Goal: Information Seeking & Learning: Check status

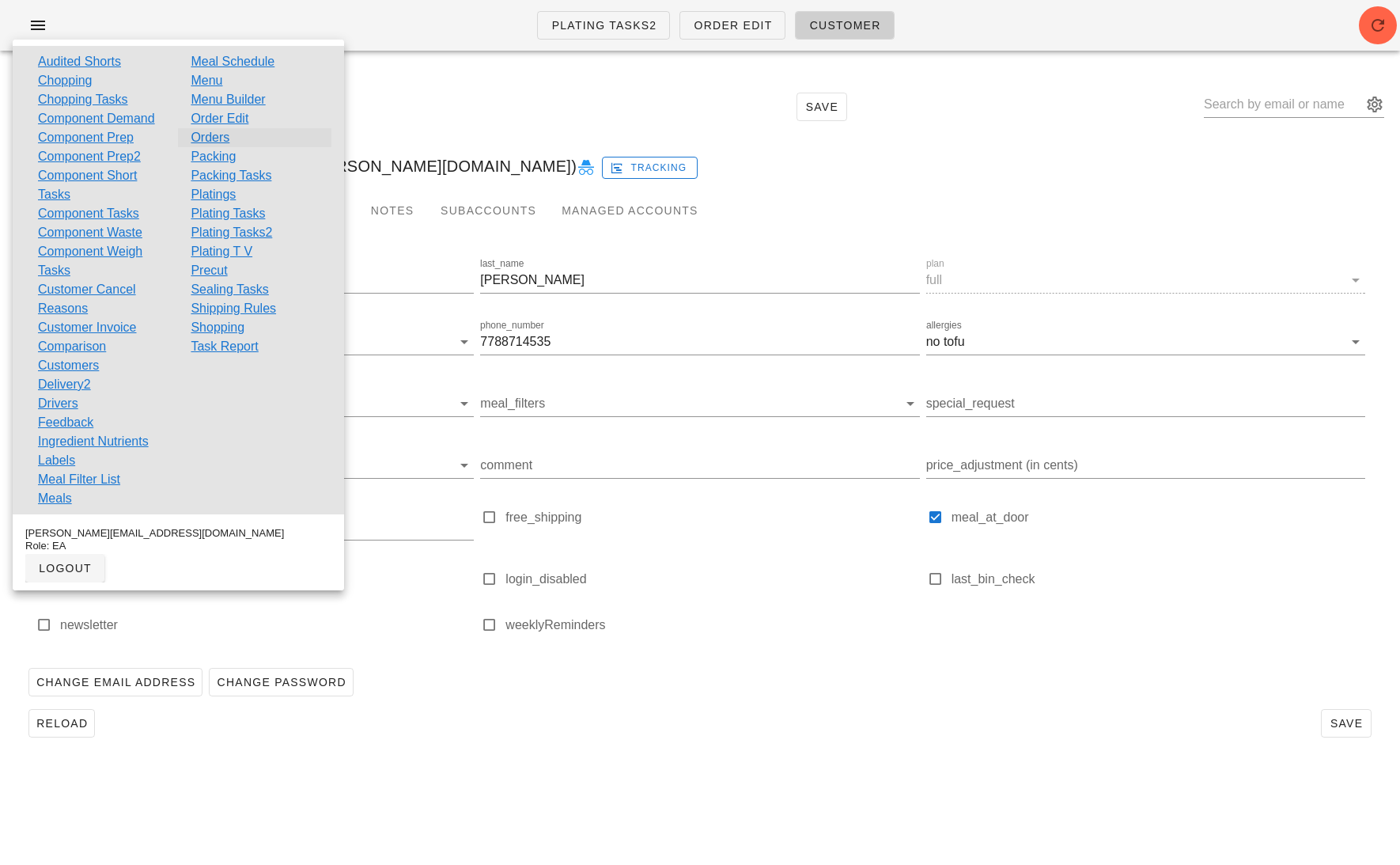
click at [213, 134] on link "Orders" at bounding box center [210, 138] width 39 height 19
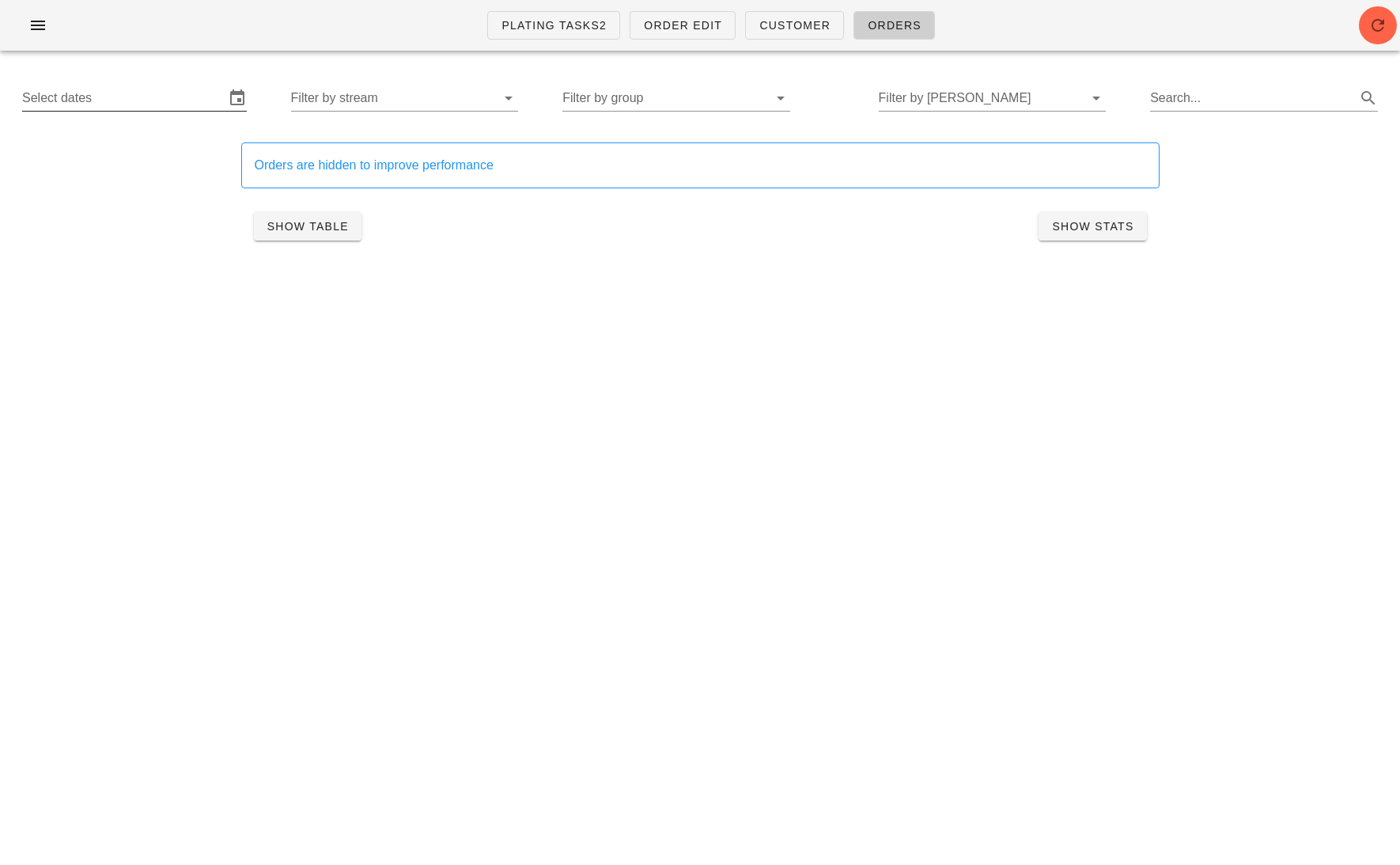
click at [174, 100] on input "Select dates" at bounding box center [123, 97] width 203 height 25
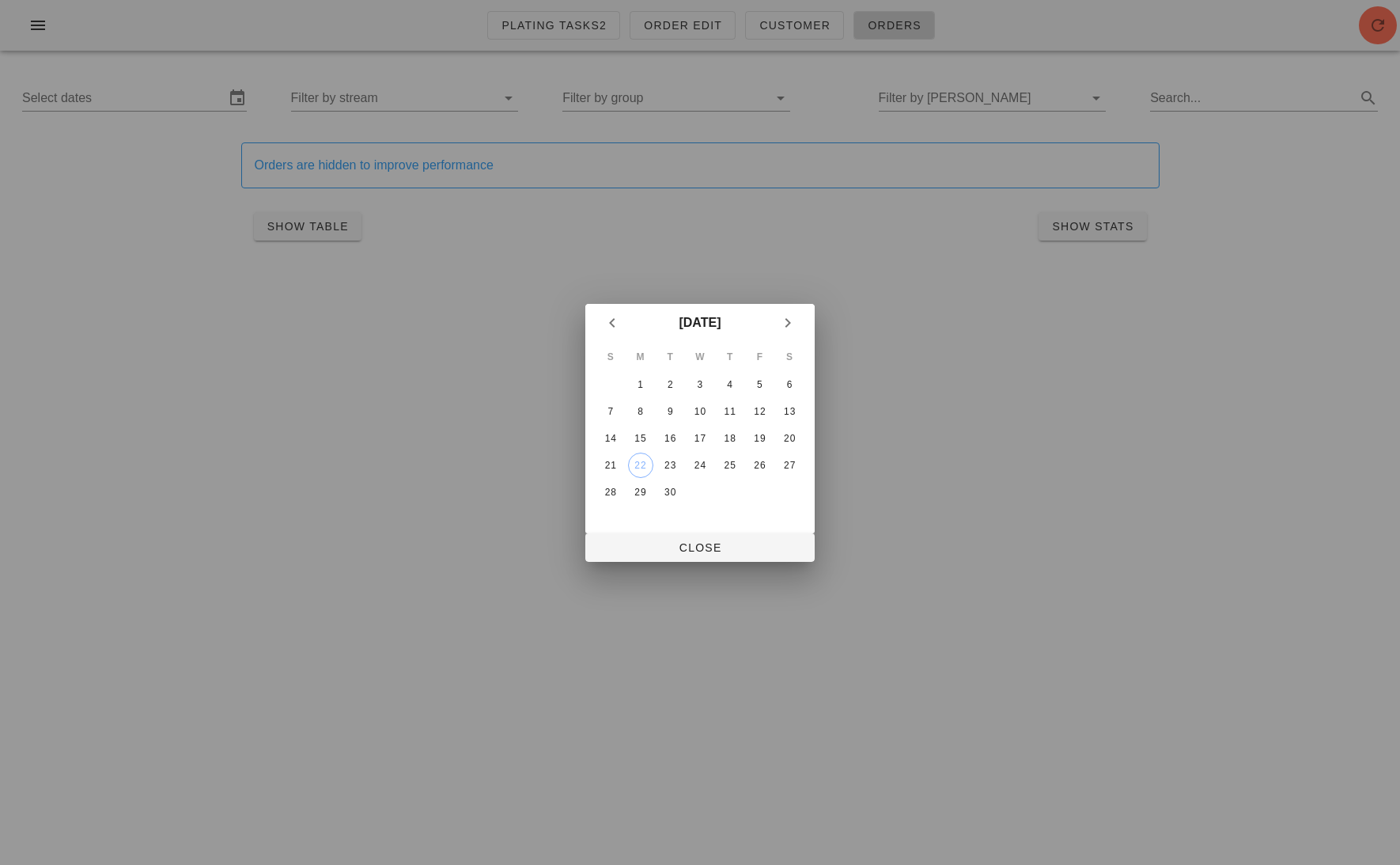
click at [735, 476] on table "S M T W T F S 1 2 3 4 5 6 7 8 9 10 11 12 13 14 15 16 17 18 19 20 21 22 23 24 25…" at bounding box center [700, 425] width 211 height 165
click at [732, 466] on div "25" at bounding box center [730, 465] width 25 height 11
click at [800, 465] on div "27" at bounding box center [789, 465] width 25 height 11
click at [742, 541] on span "Close" at bounding box center [700, 547] width 204 height 12
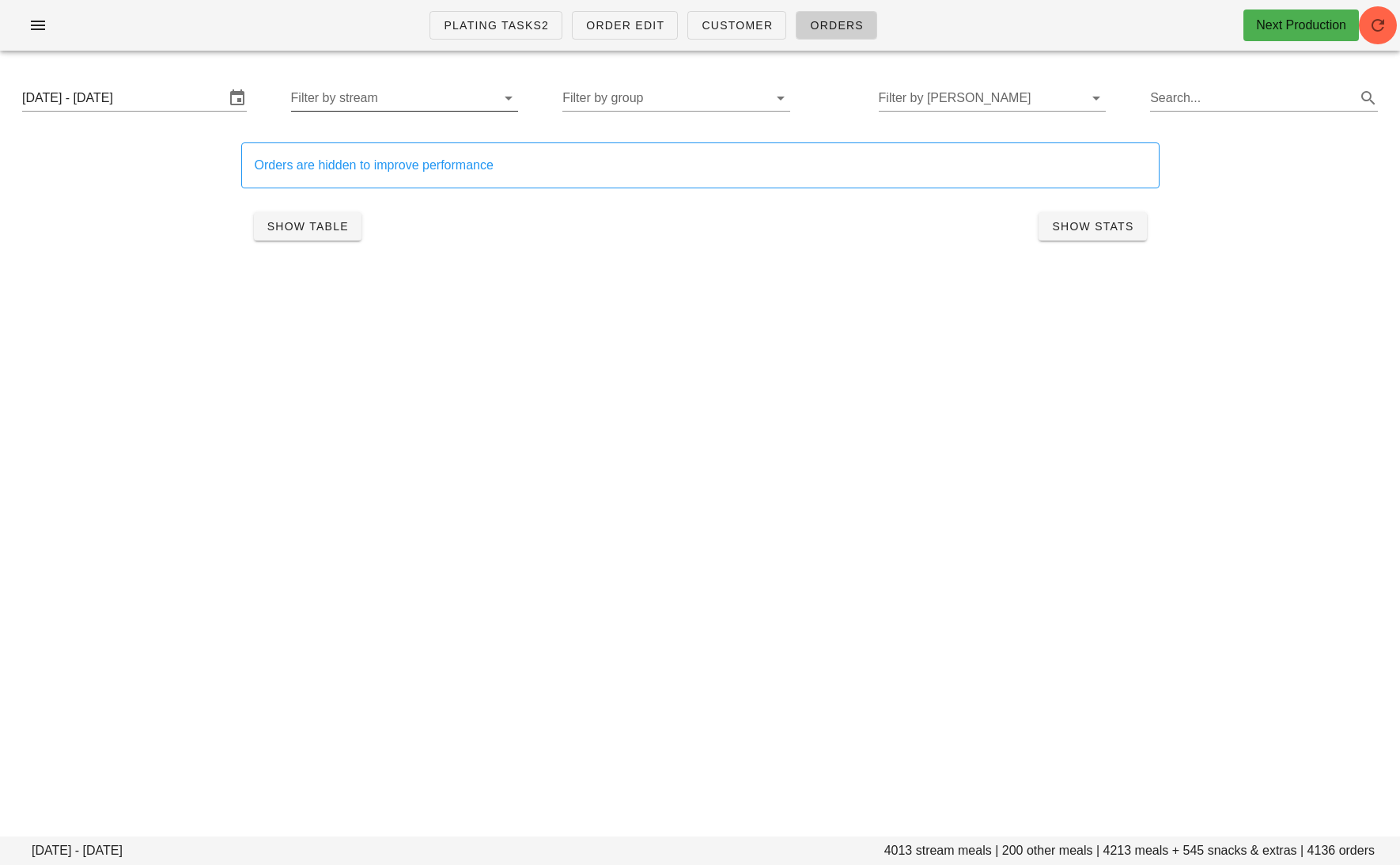
click at [432, 104] on input "Filter by stream" at bounding box center [392, 97] width 203 height 25
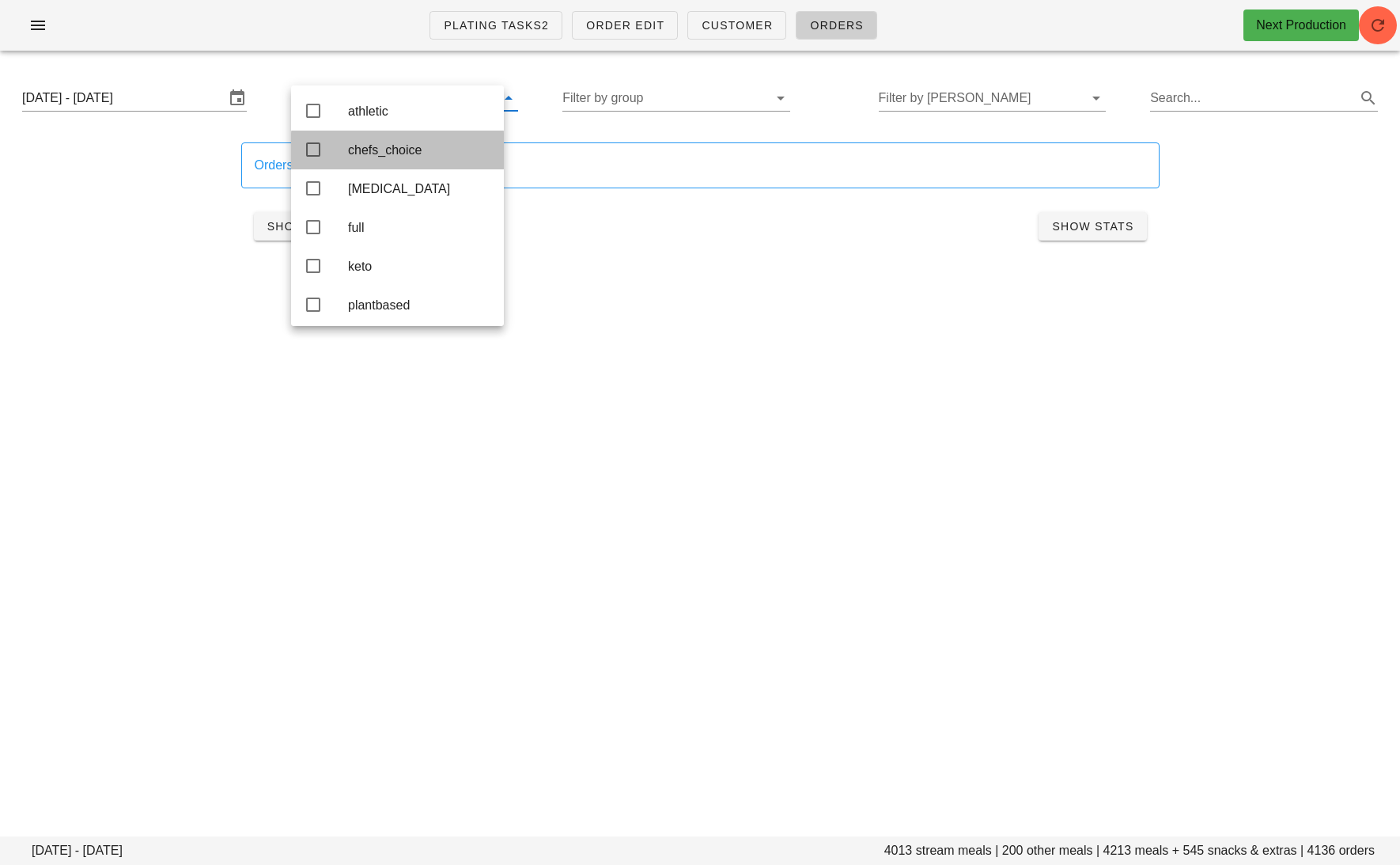
click at [404, 157] on div "chefs_choice" at bounding box center [419, 149] width 143 height 15
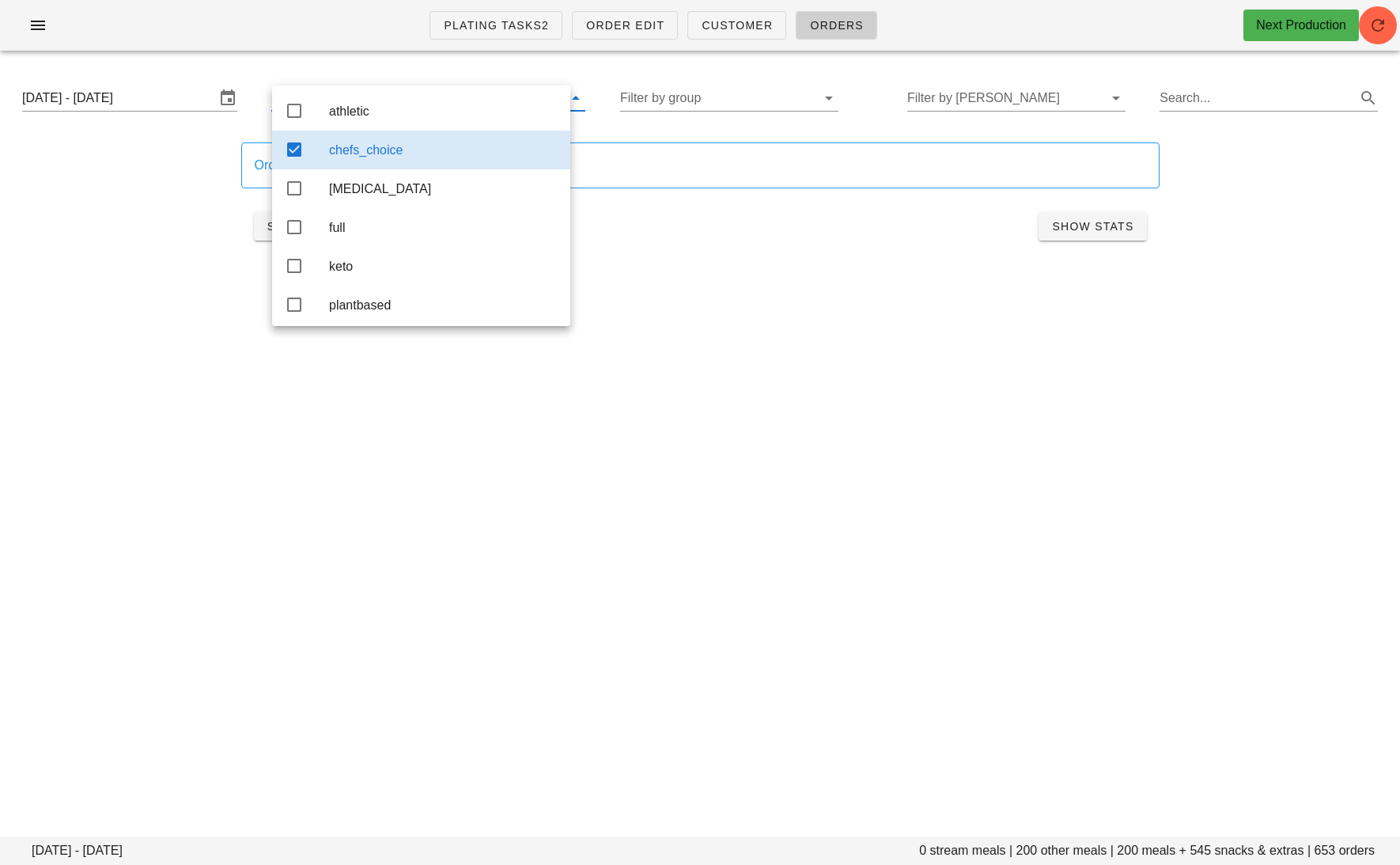
click at [779, 347] on div "Plating Tasks2 Order Edit Customer Orders Next Production [DATE] - [DATE] 0 str…" at bounding box center [700, 432] width 1400 height 865
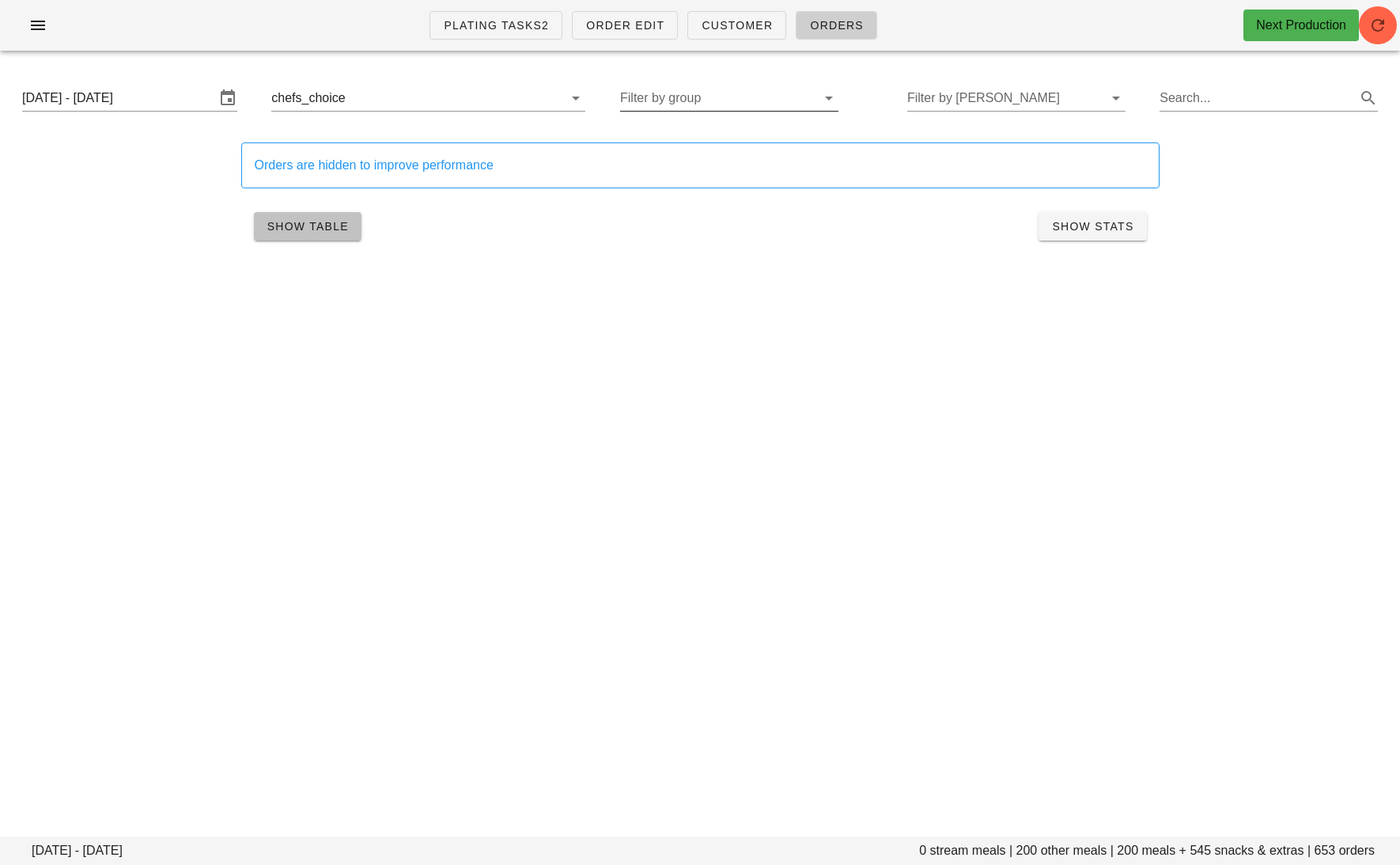
drag, startPoint x: 326, startPoint y: 235, endPoint x: 801, endPoint y: 101, distance: 493.5
click at [325, 234] on button "Show Table" at bounding box center [307, 226] width 108 height 28
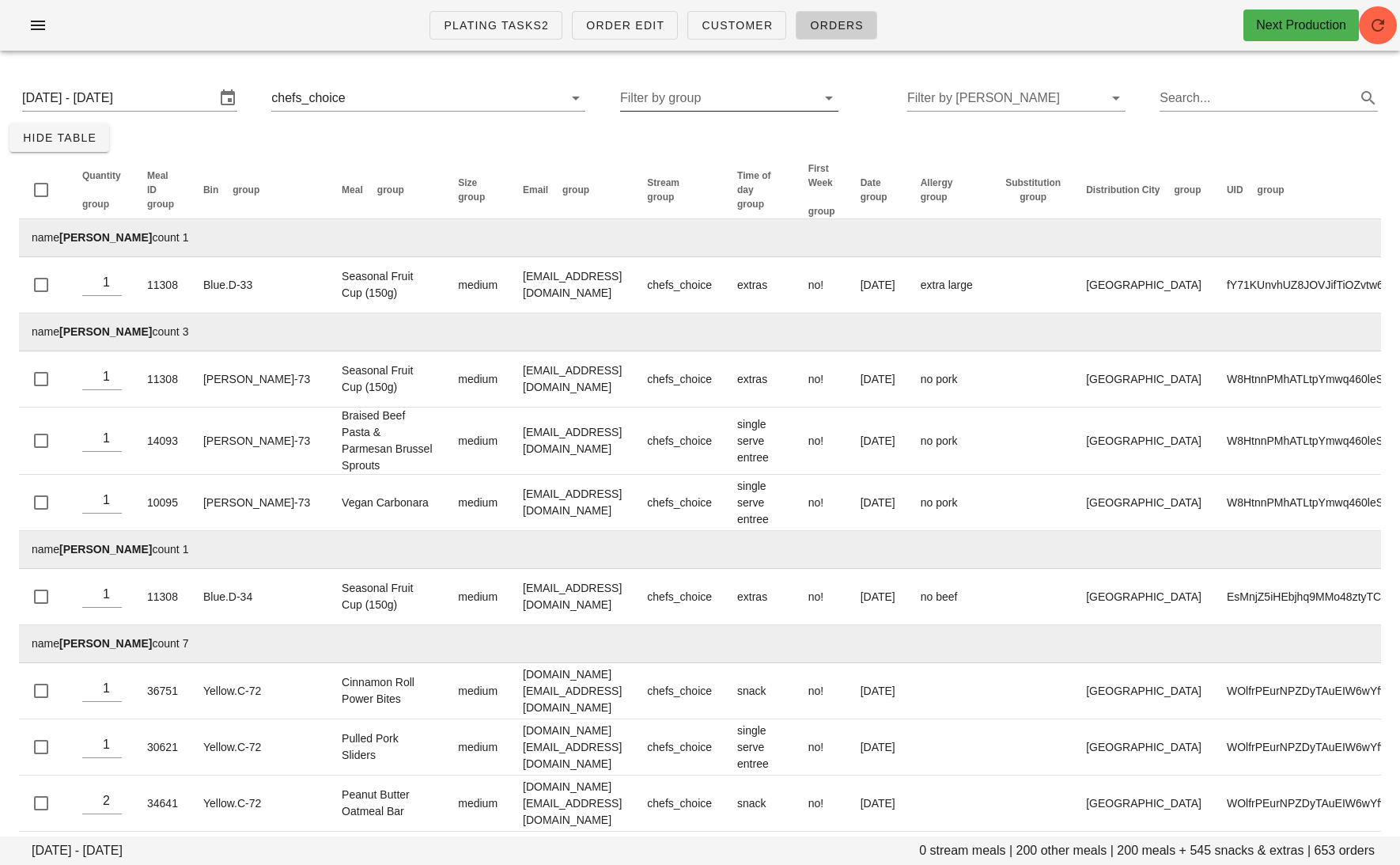
click at [817, 102] on div at bounding box center [827, 98] width 22 height 19
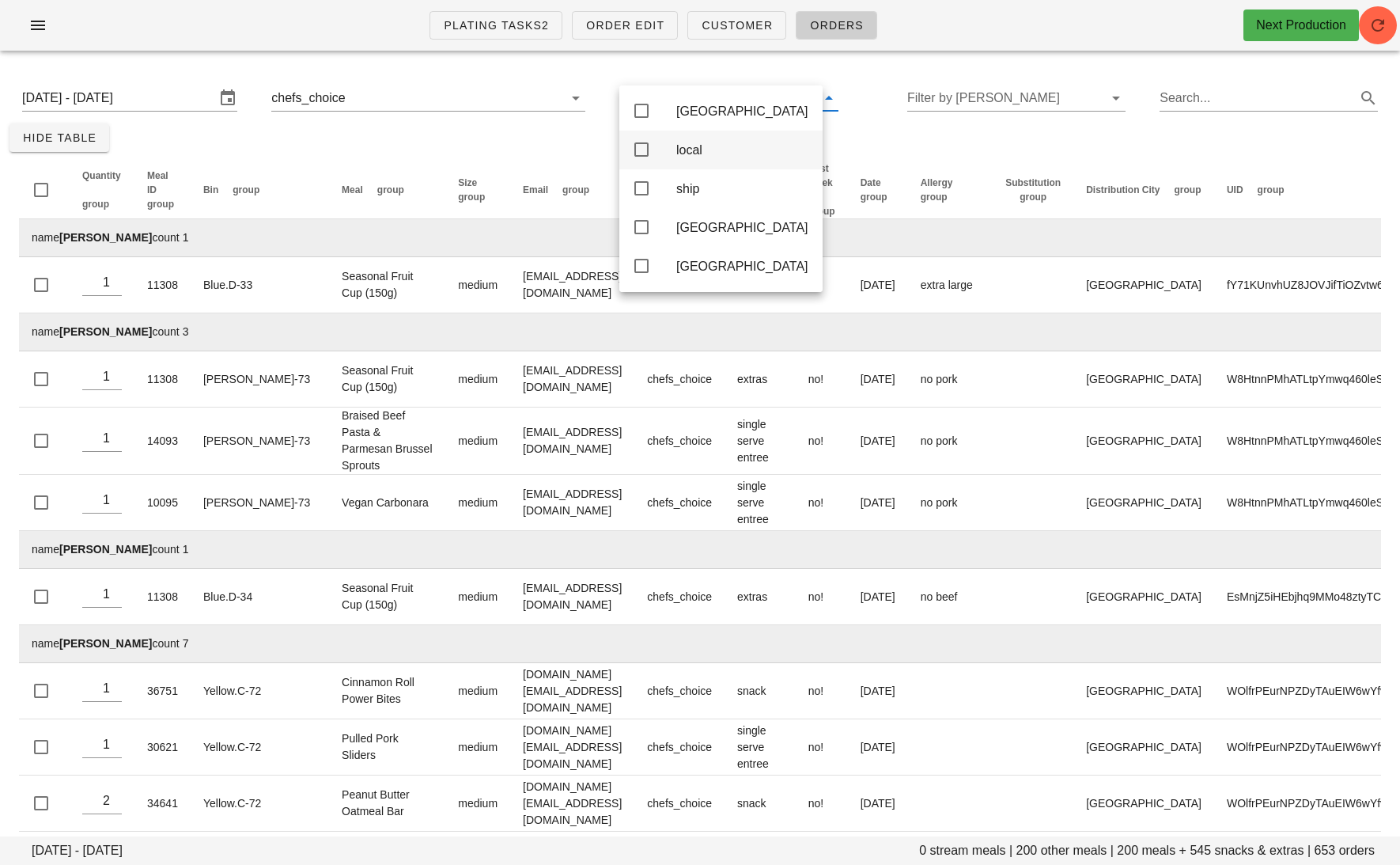
click at [705, 154] on div "local" at bounding box center [743, 149] width 133 height 15
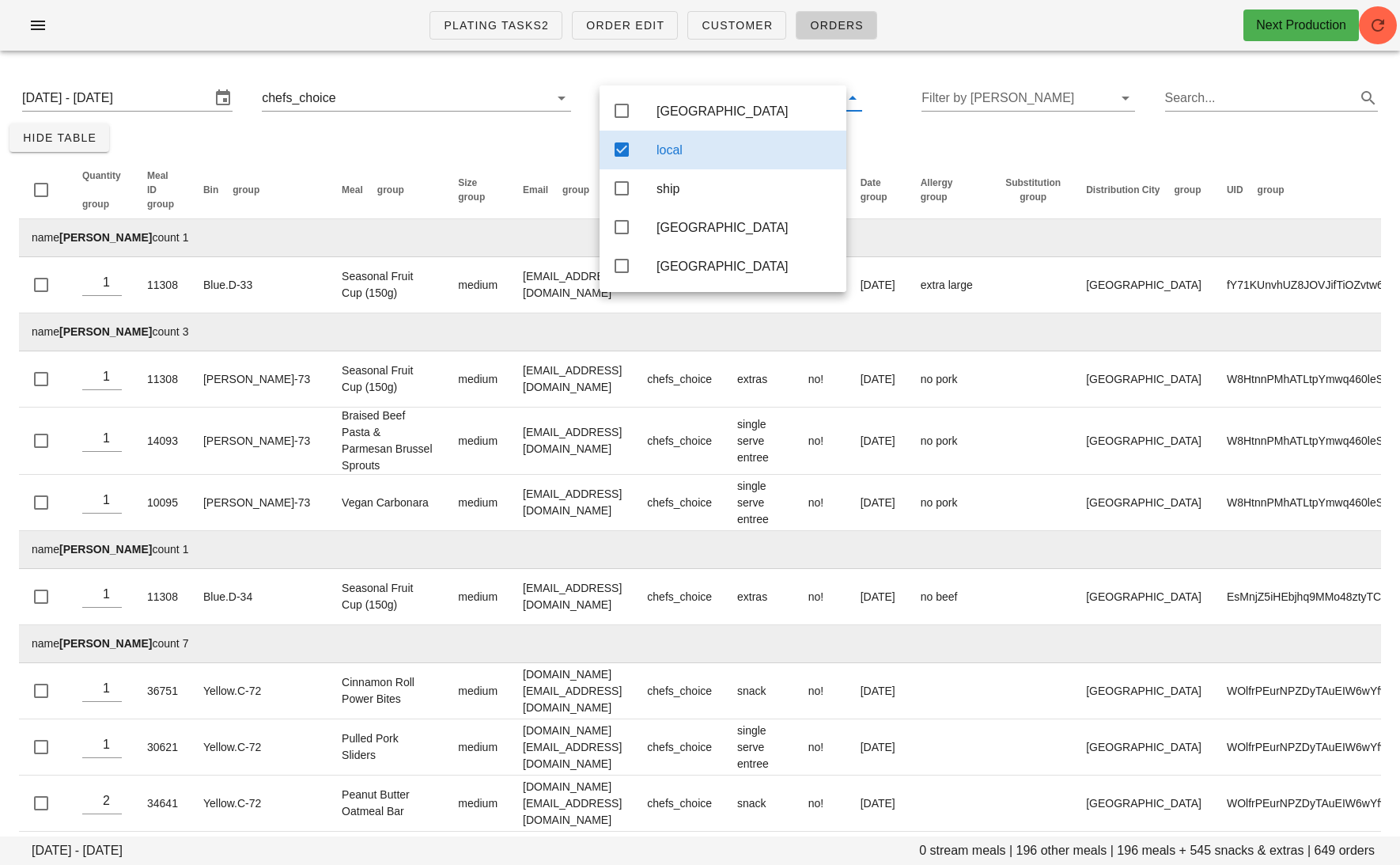
click at [681, 155] on div "local" at bounding box center [746, 149] width 177 height 15
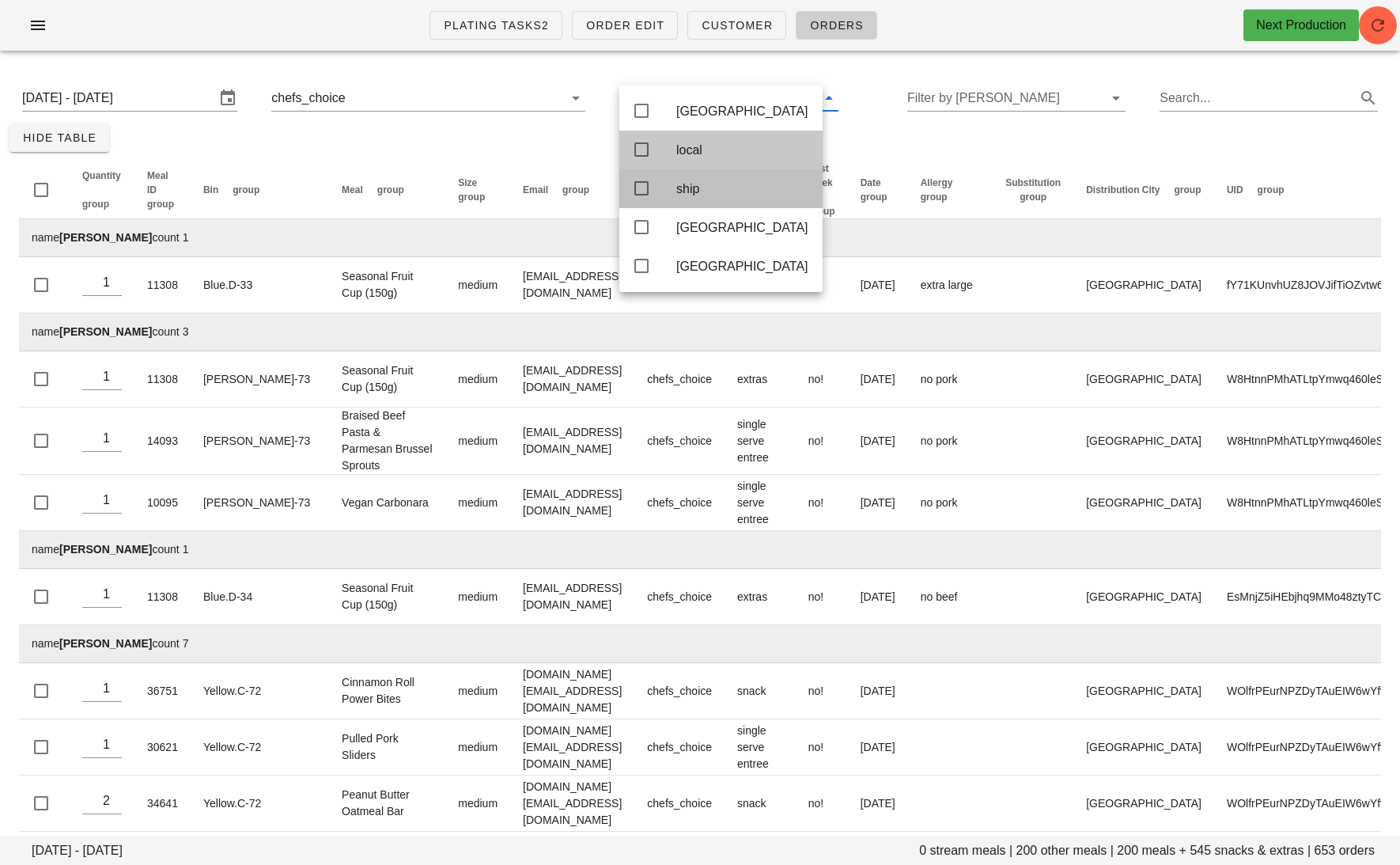
click at [681, 178] on div "ship" at bounding box center [743, 189] width 133 height 34
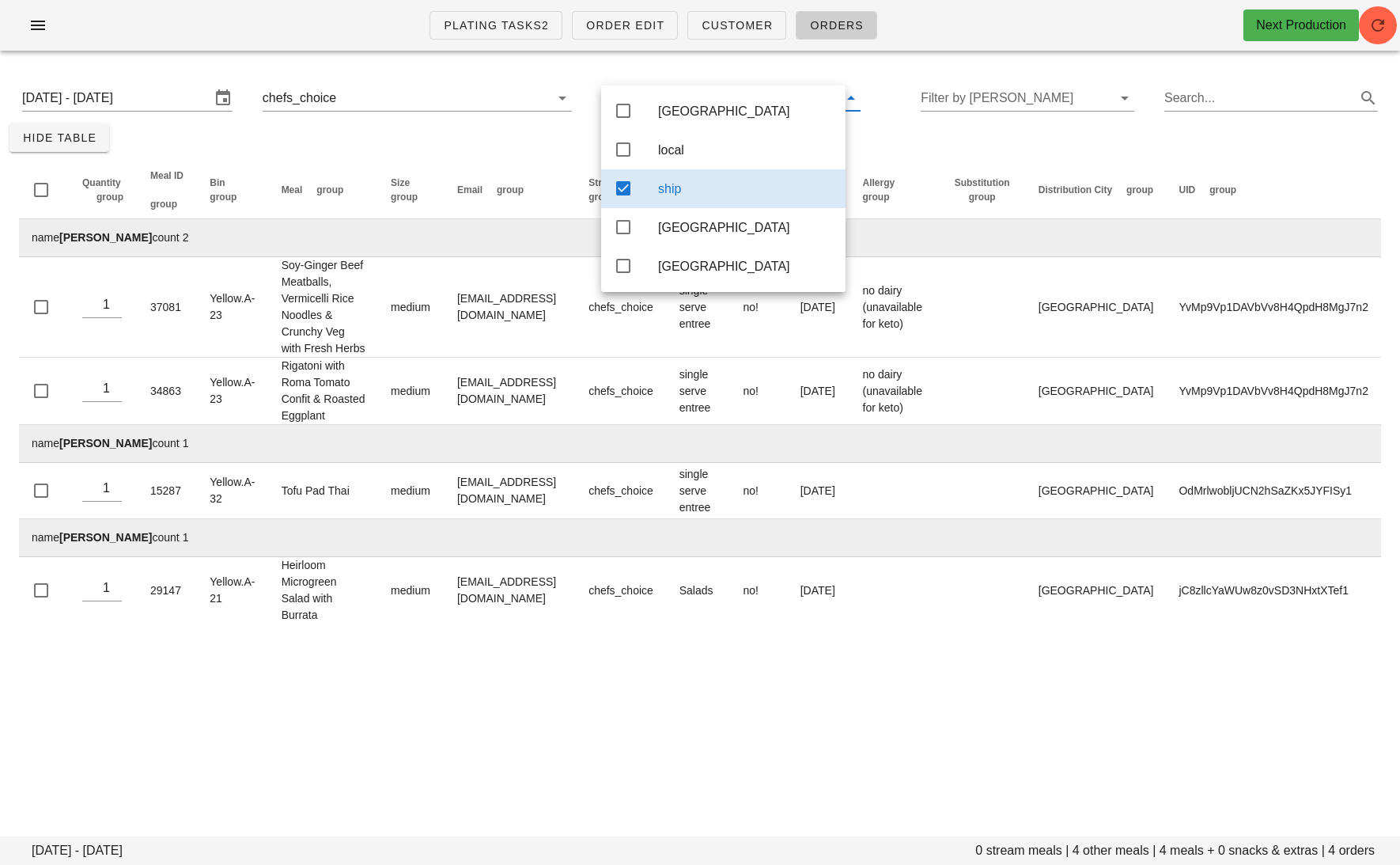
click at [296, 149] on div "[DATE] - [DATE] 0 stream meals | 4 other meals | 4 meals + 0 snacks & extras | …" at bounding box center [700, 353] width 1400 height 579
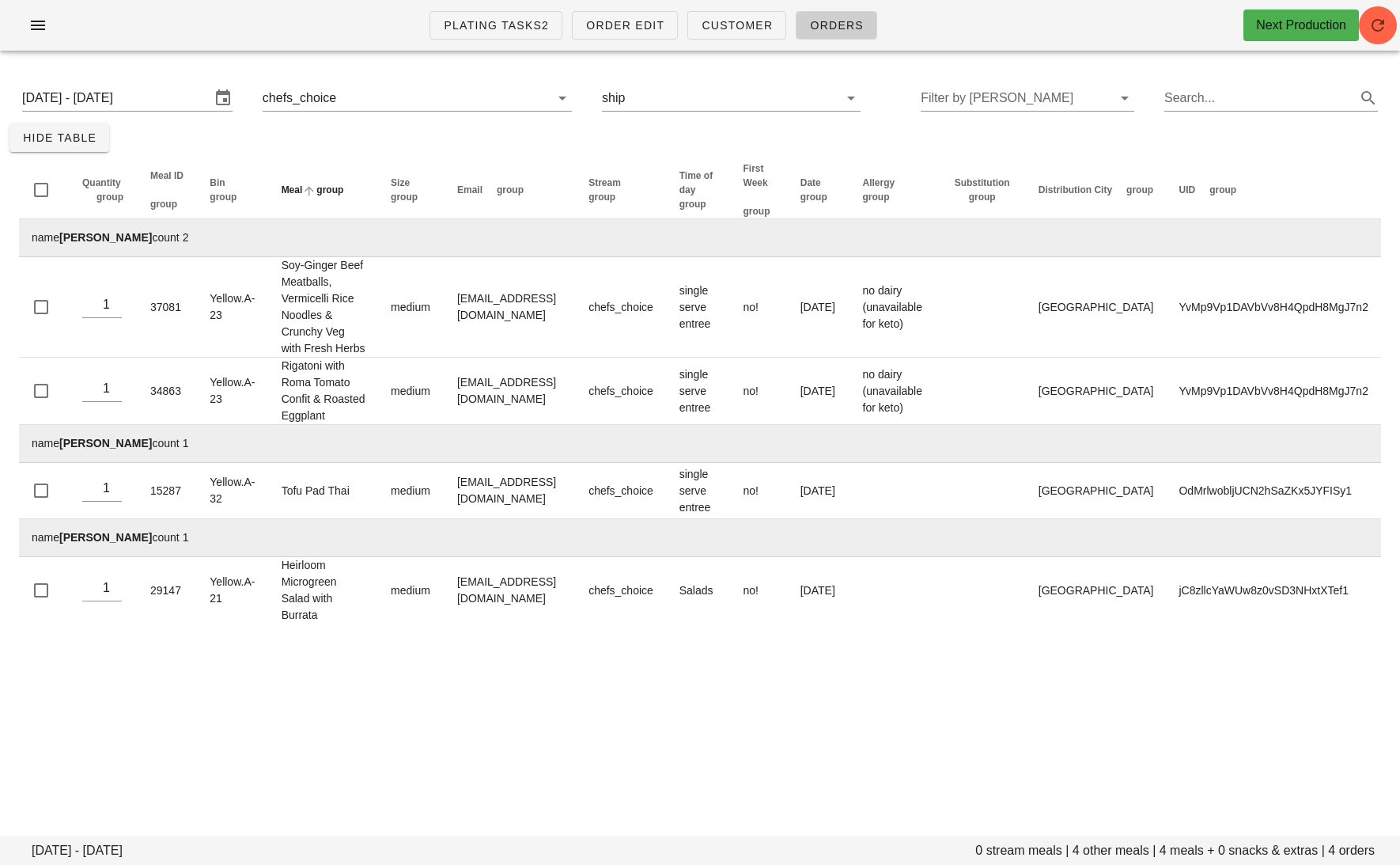
click at [339, 184] on span "group" at bounding box center [330, 189] width 27 height 11
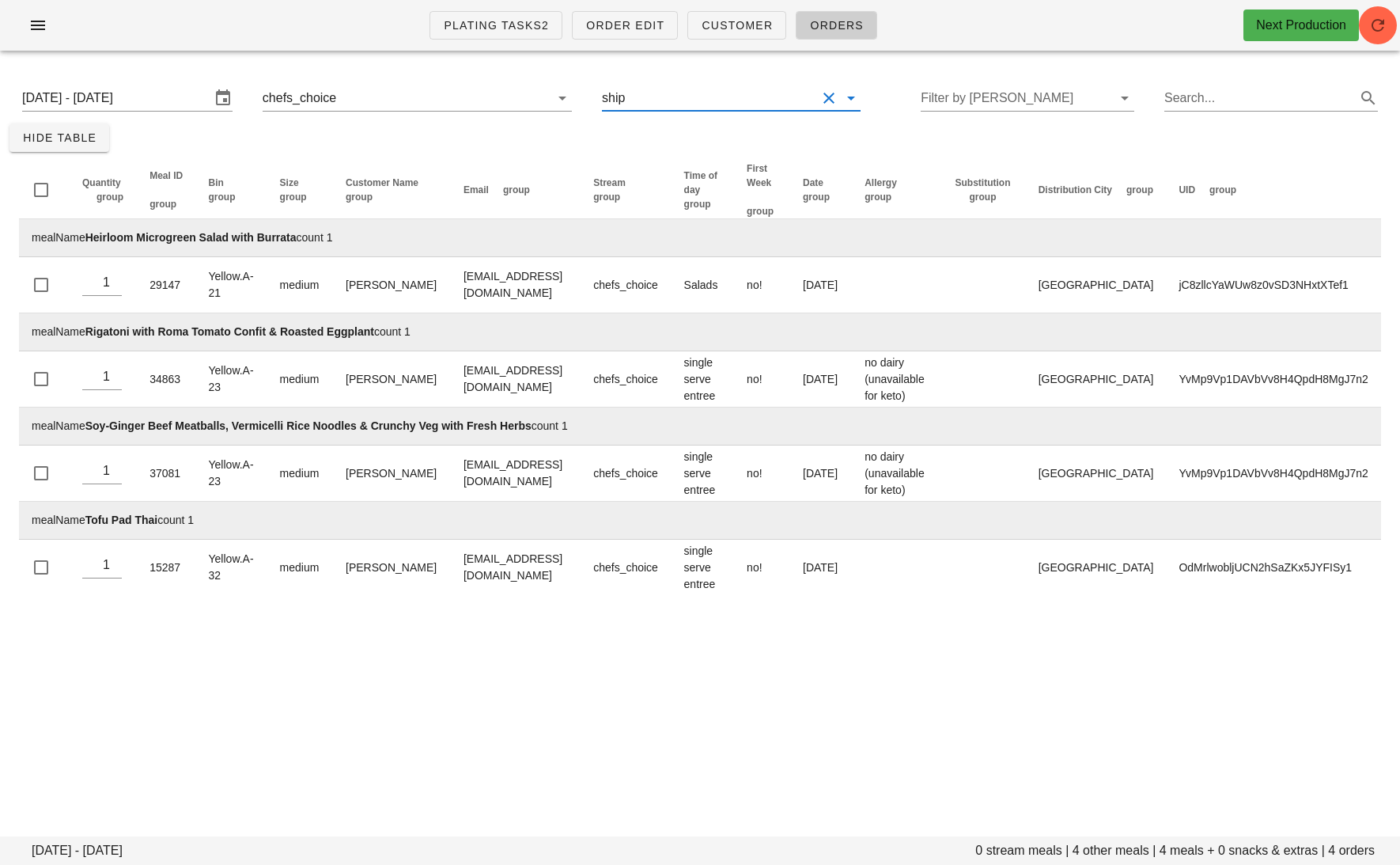
click at [705, 105] on input "text" at bounding box center [722, 97] width 189 height 25
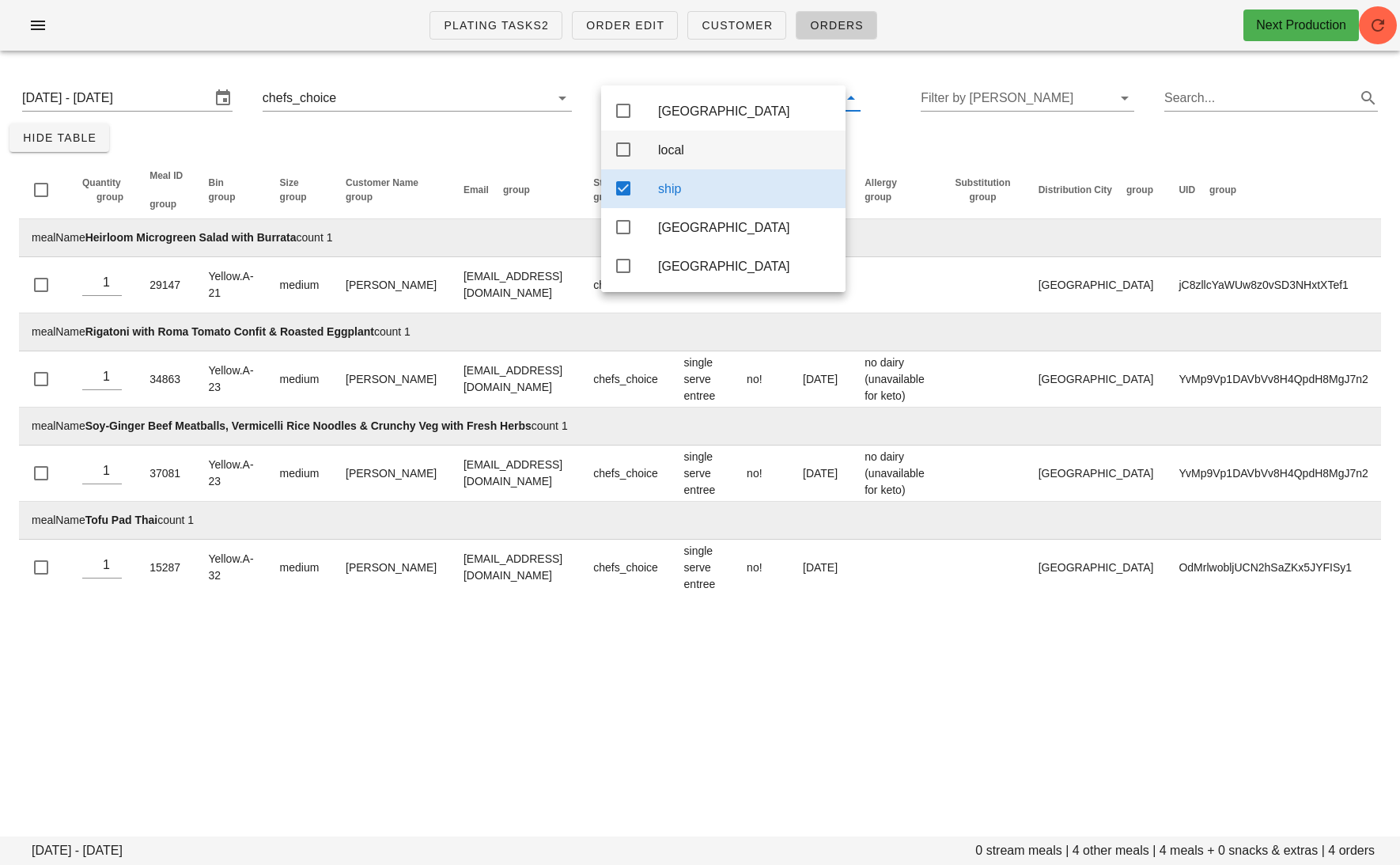
click at [643, 149] on div "local" at bounding box center [723, 150] width 245 height 39
click at [648, 190] on div "ship" at bounding box center [723, 189] width 245 height 39
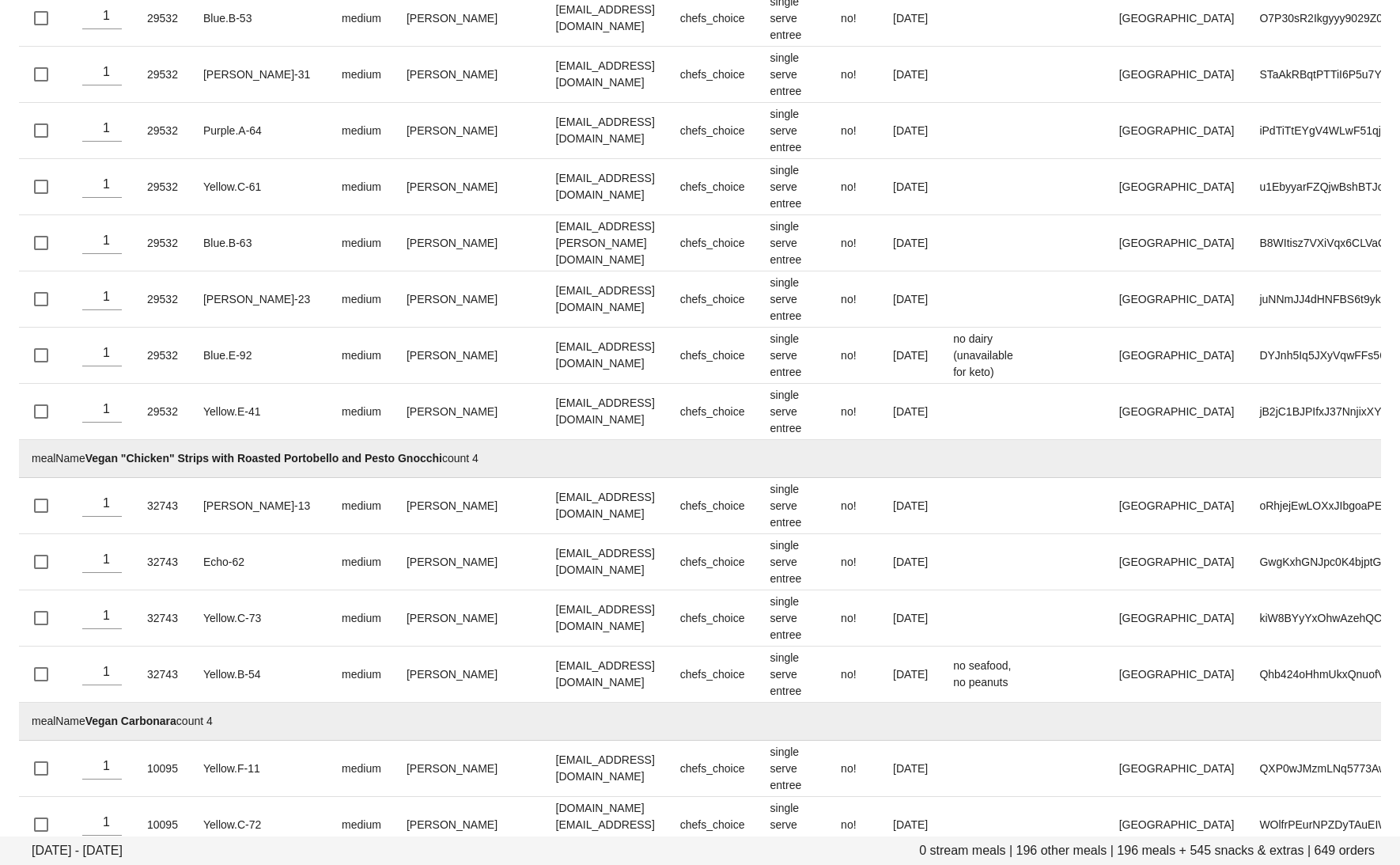
scroll to position [37925, 0]
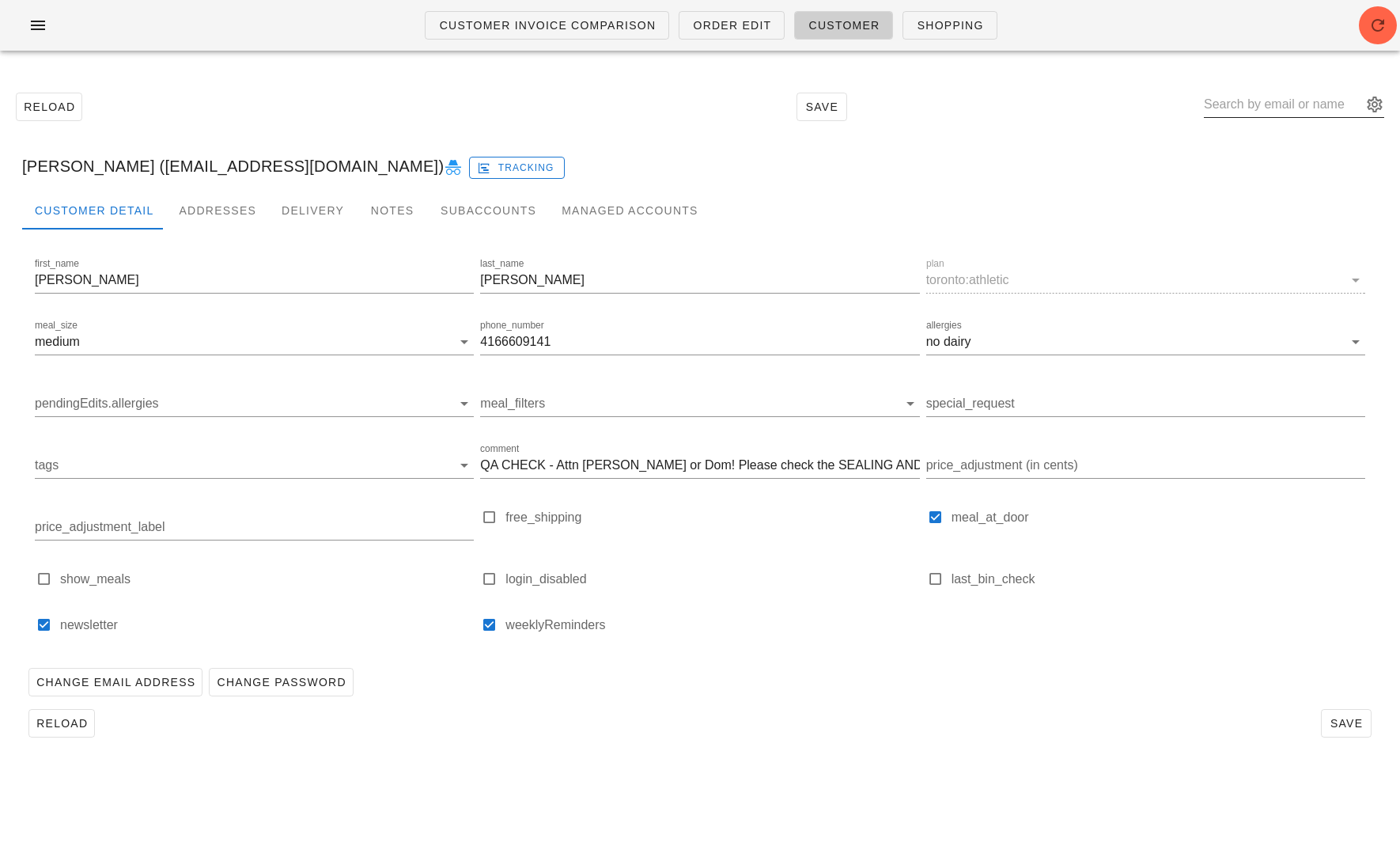
click at [1270, 93] on input "text" at bounding box center [1283, 104] width 158 height 25
paste input "[PERSON_NAME][EMAIL_ADDRESS][DOMAIN_NAME]"
type input "[PERSON_NAME][EMAIL_ADDRESS][DOMAIN_NAME]"
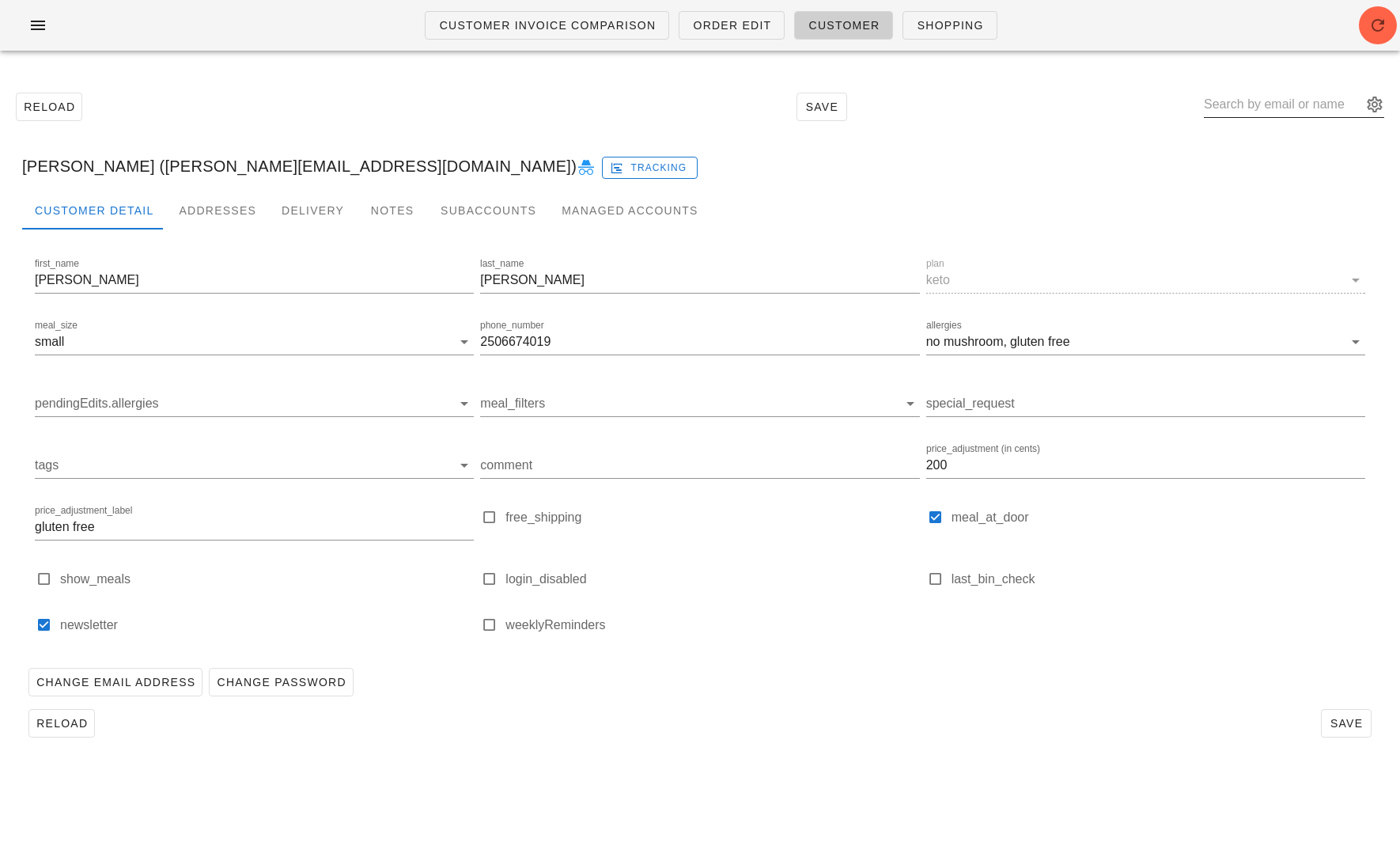
click at [1283, 105] on input "text" at bounding box center [1283, 104] width 158 height 25
paste input "[EMAIL_ADDRESS][DOMAIN_NAME]"
type input "[EMAIL_ADDRESS][DOMAIN_NAME]"
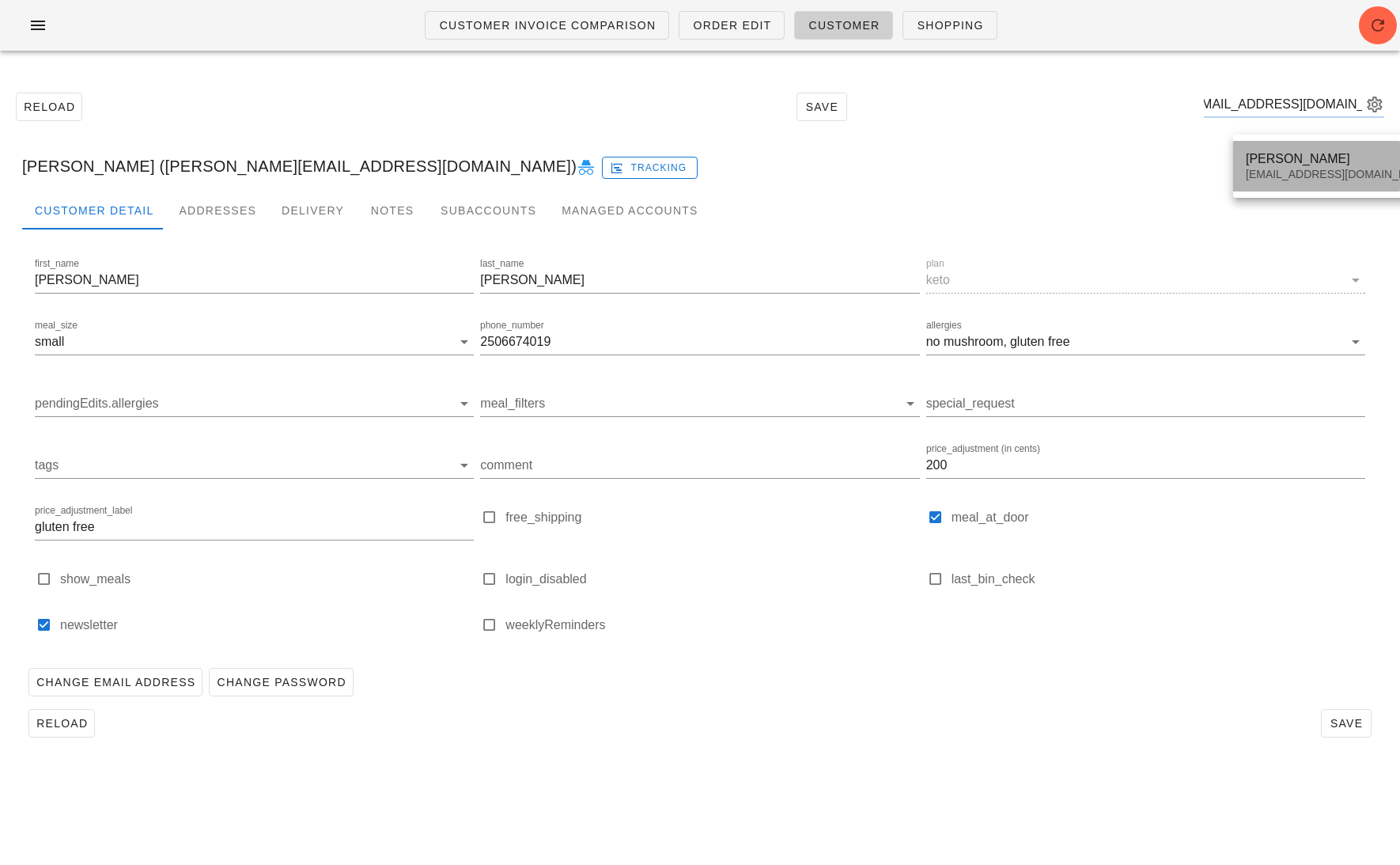
click at [1284, 160] on div "[PERSON_NAME]" at bounding box center [1339, 158] width 188 height 15
